Goal: Transaction & Acquisition: Purchase product/service

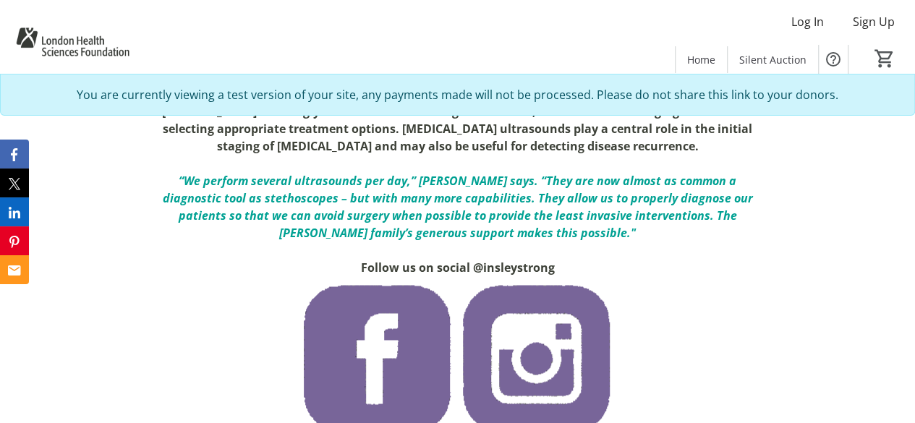
scroll to position [1208, 0]
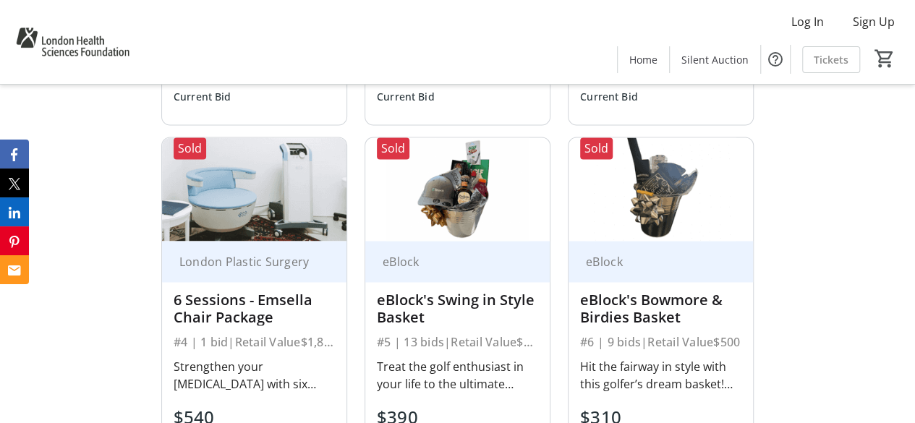
scroll to position [1149, 0]
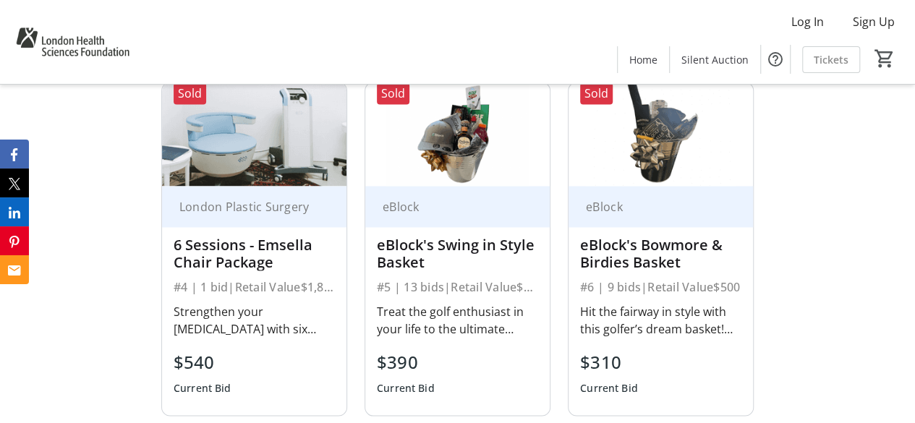
click at [746, 202] on div "eBlock eBlock's Bowmore & Birdies Basket #6 | 9 bids | Retail Value $500 Hit th…" at bounding box center [660, 300] width 184 height 229
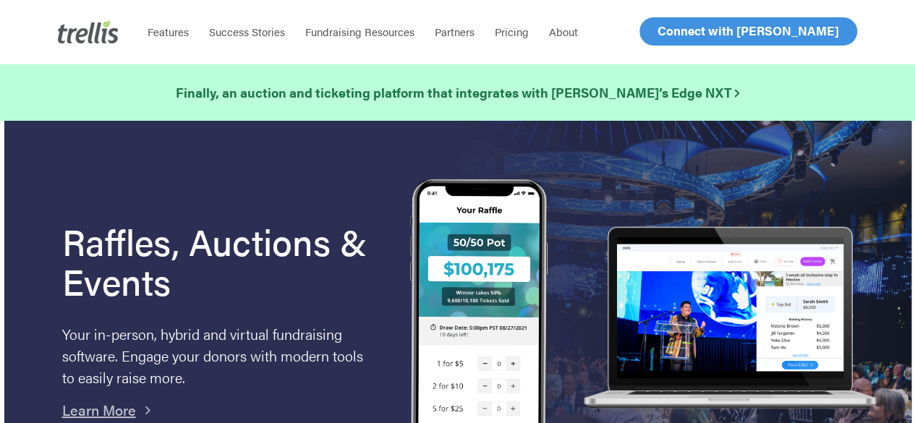
click at [683, 29] on span "Log In" at bounding box center [674, 30] width 35 height 17
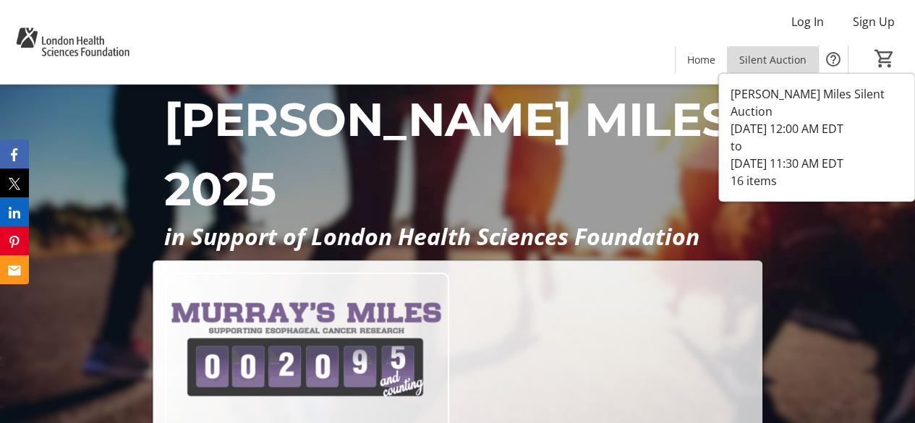
click at [781, 52] on span "Silent Auction" at bounding box center [772, 59] width 67 height 15
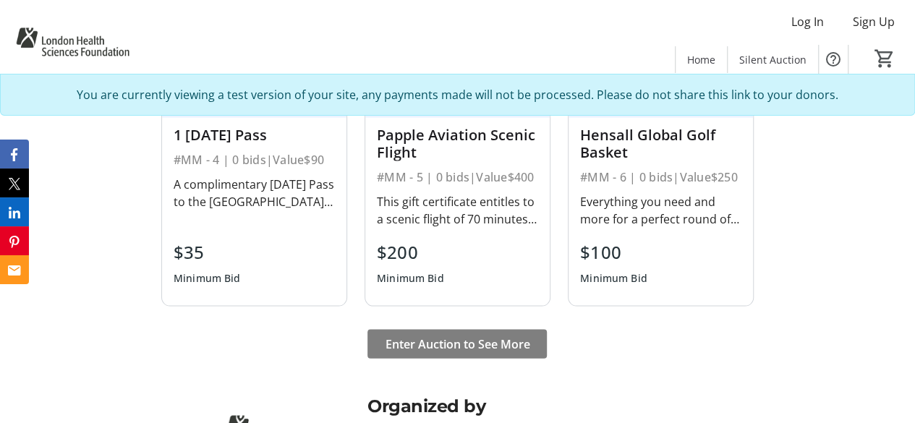
scroll to position [1455, 0]
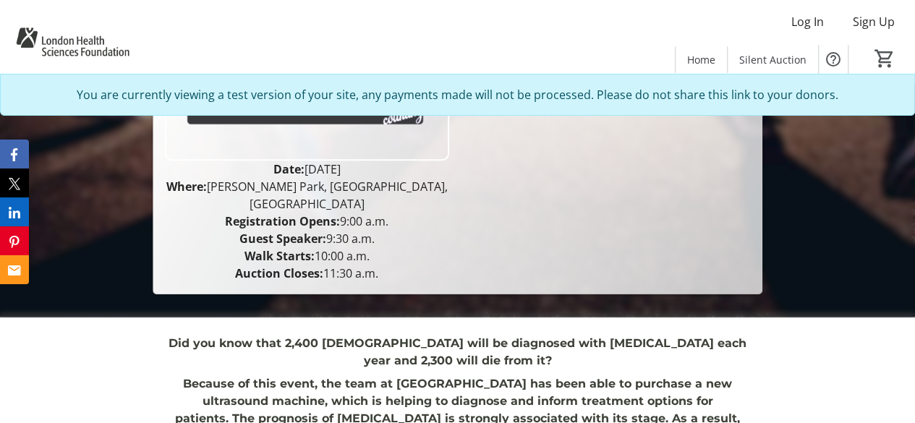
scroll to position [269, 0]
